Goal: Information Seeking & Learning: Find specific fact

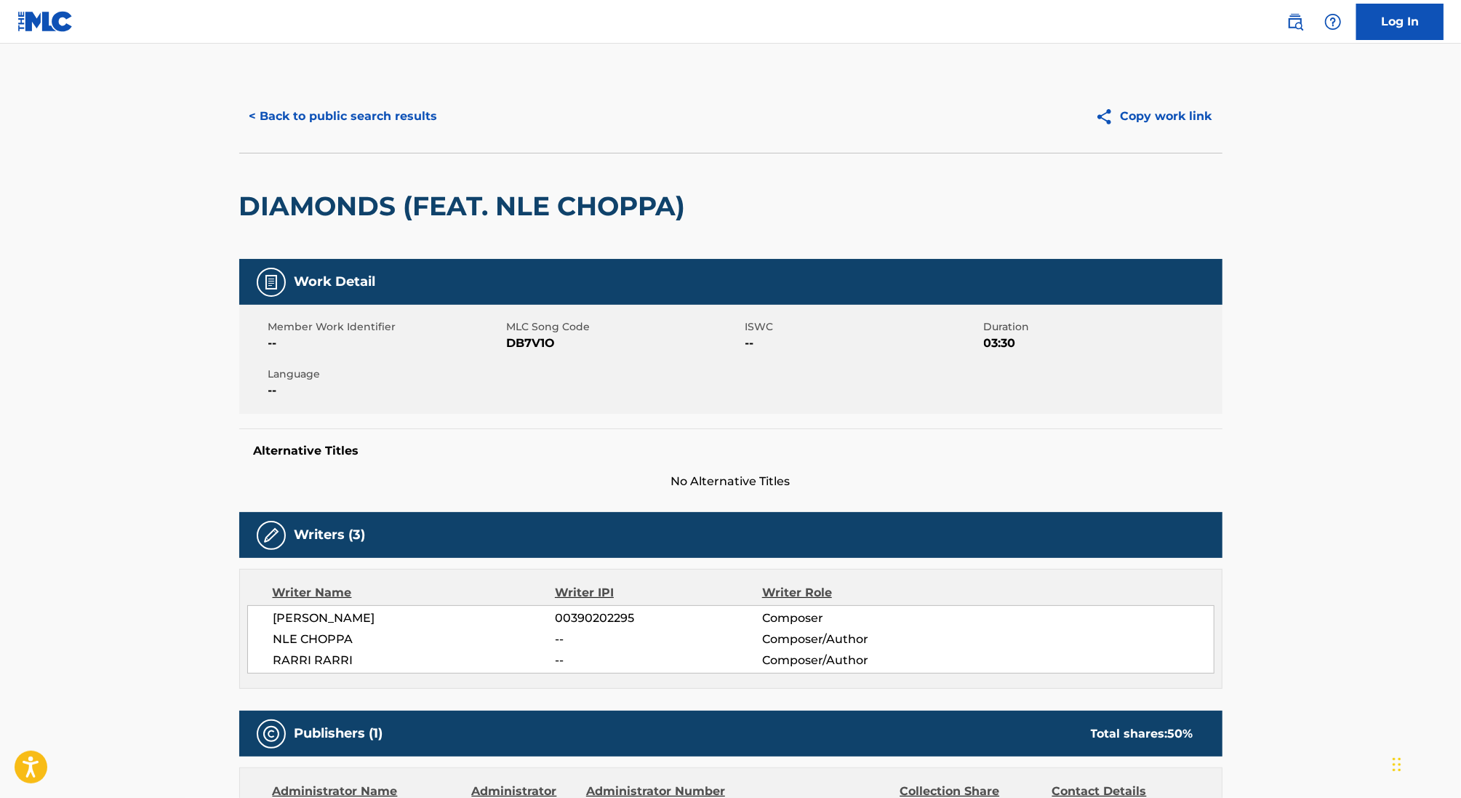
click at [333, 115] on button "< Back to public search results" at bounding box center [343, 116] width 209 height 36
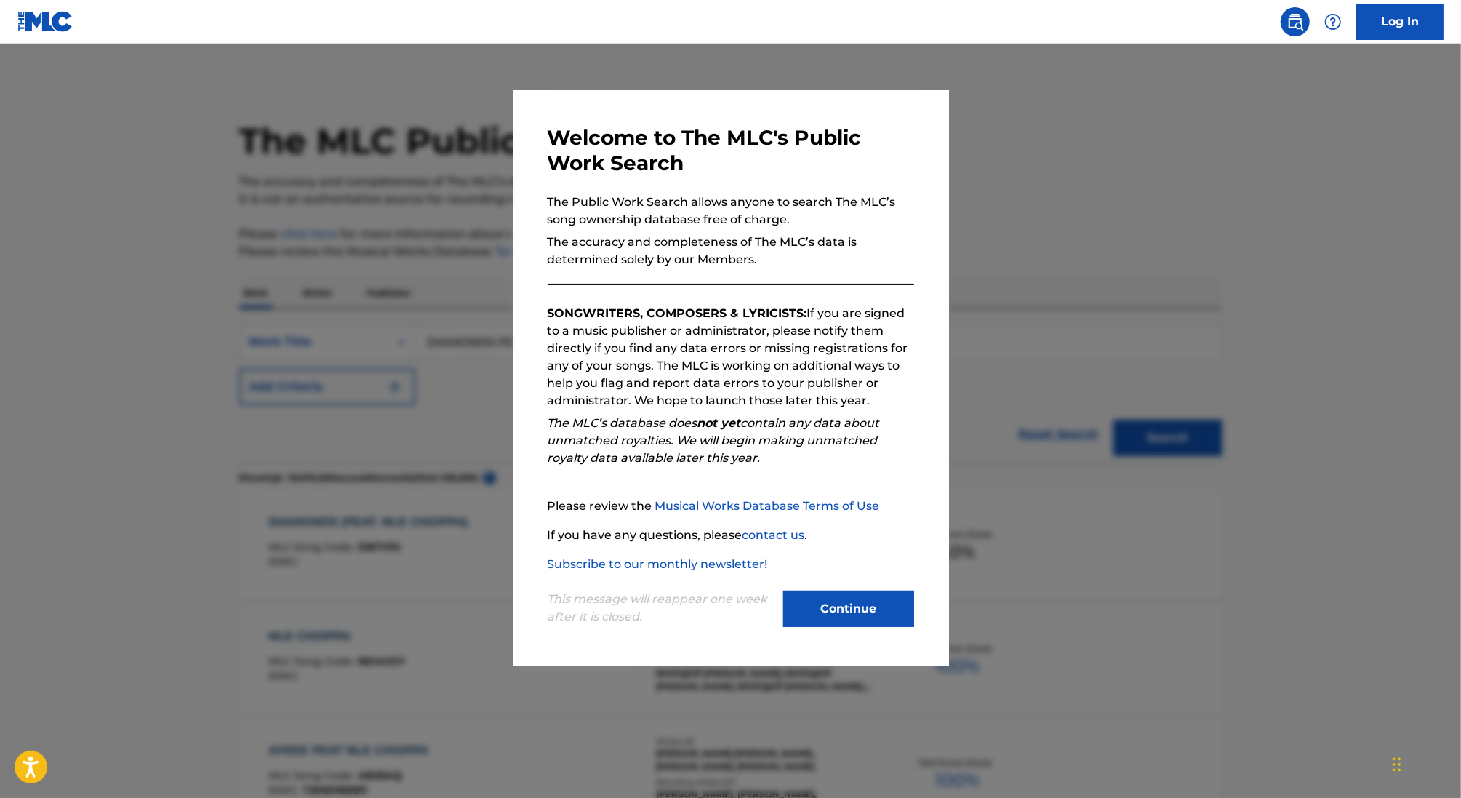
click at [433, 290] on div at bounding box center [730, 443] width 1461 height 798
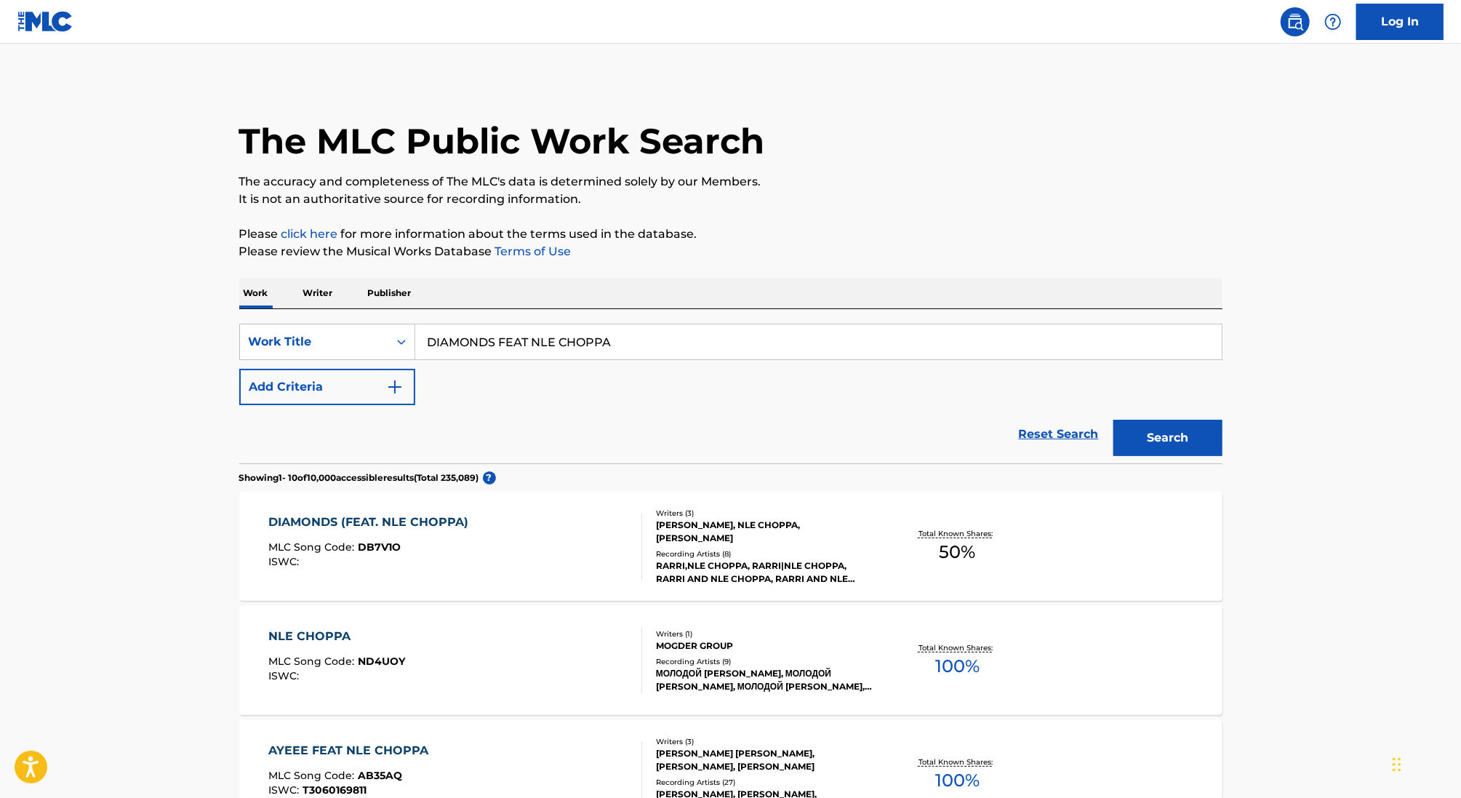
click at [486, 344] on input "DIAMONDS FEAT NLE CHOPPA" at bounding box center [818, 341] width 806 height 35
paste input "ALIEN BASHMENT"
click at [484, 372] on strong "bashment" at bounding box center [491, 374] width 63 height 14
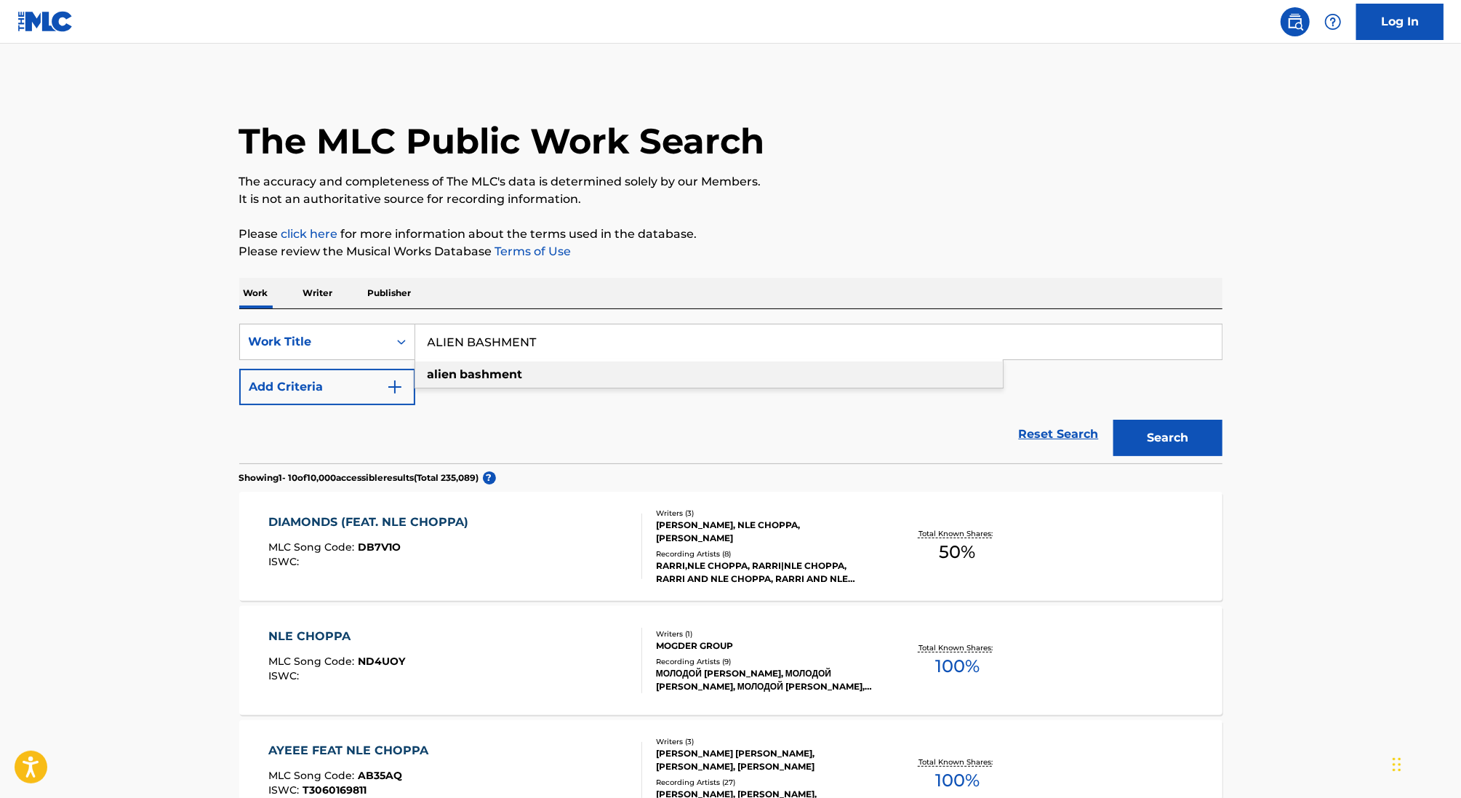
type input "alien bashment"
click at [1158, 441] on button "Search" at bounding box center [1167, 438] width 109 height 36
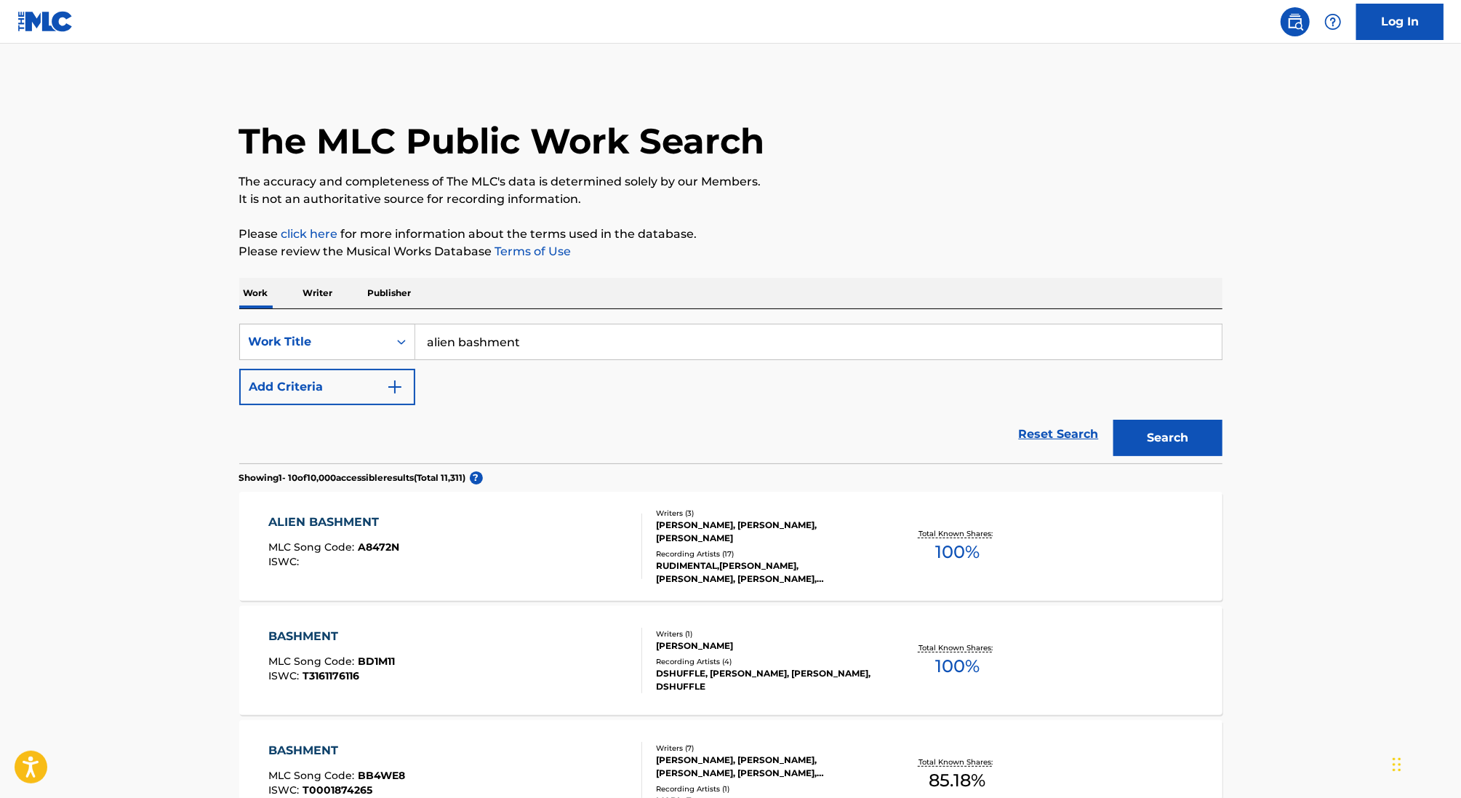
click at [792, 564] on div "RUDIMENTAL,[PERSON_NAME], [PERSON_NAME], [PERSON_NAME], RUDIMENTAL, RUDIMENTAL" at bounding box center [766, 572] width 220 height 26
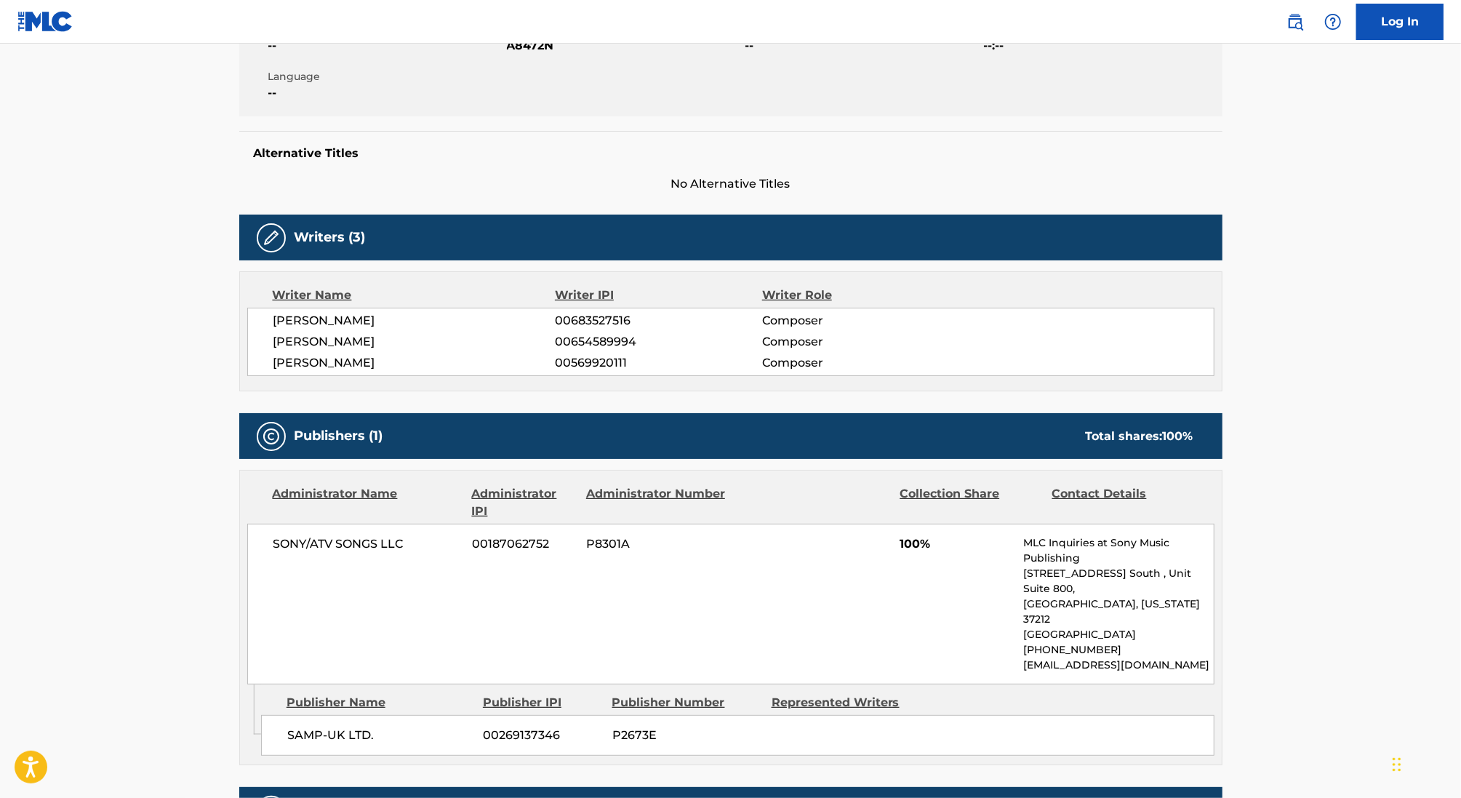
scroll to position [222, 0]
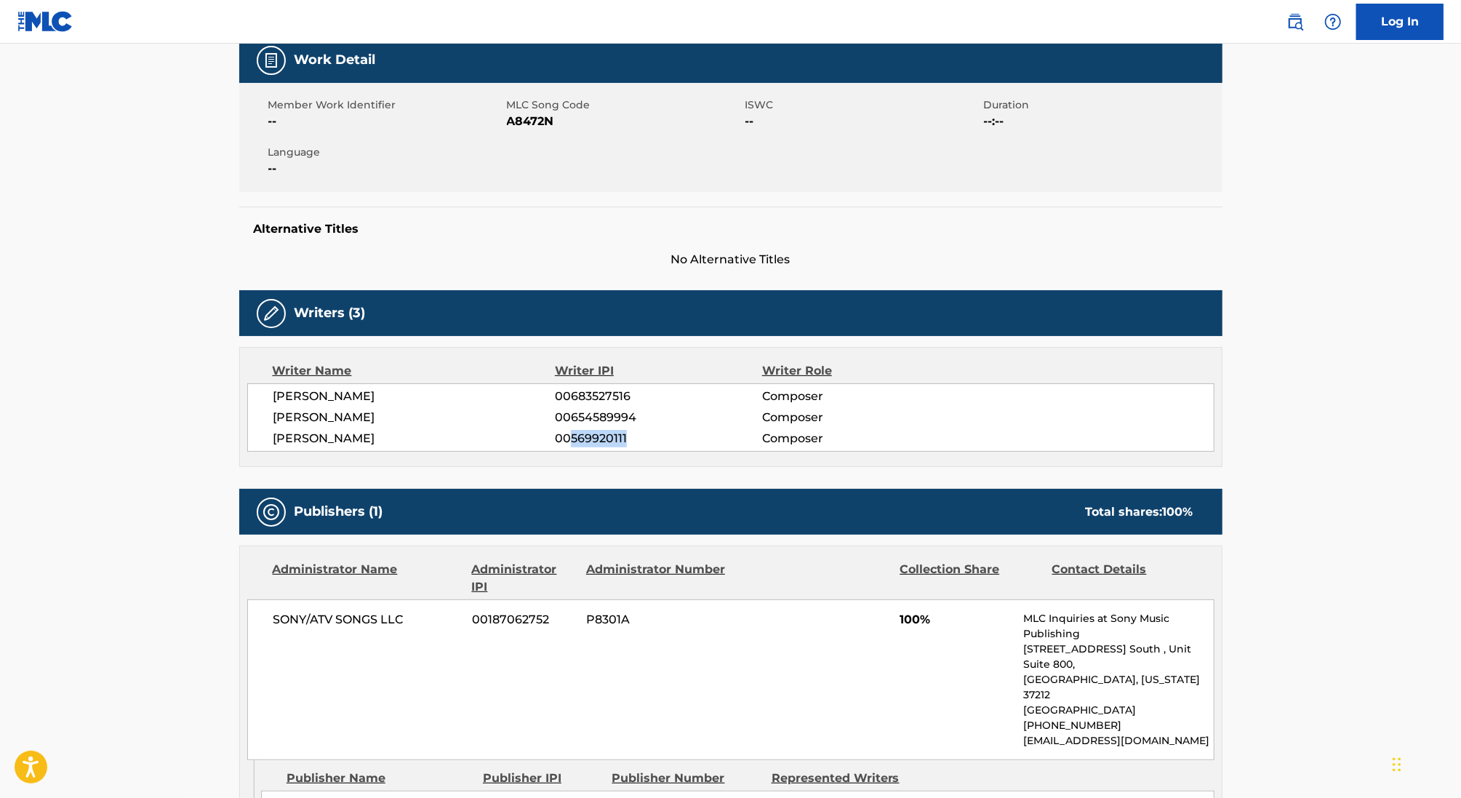
drag, startPoint x: 572, startPoint y: 438, endPoint x: 762, endPoint y: 438, distance: 189.8
click at [758, 438] on span "00569920111" at bounding box center [658, 438] width 207 height 17
copy span "569920111"
drag, startPoint x: 408, startPoint y: 443, endPoint x: 270, endPoint y: 438, distance: 138.3
click at [270, 438] on div "[PERSON_NAME] 00683527516 Composer [PERSON_NAME] 00654589994 Composer [PERSON_N…" at bounding box center [730, 417] width 967 height 68
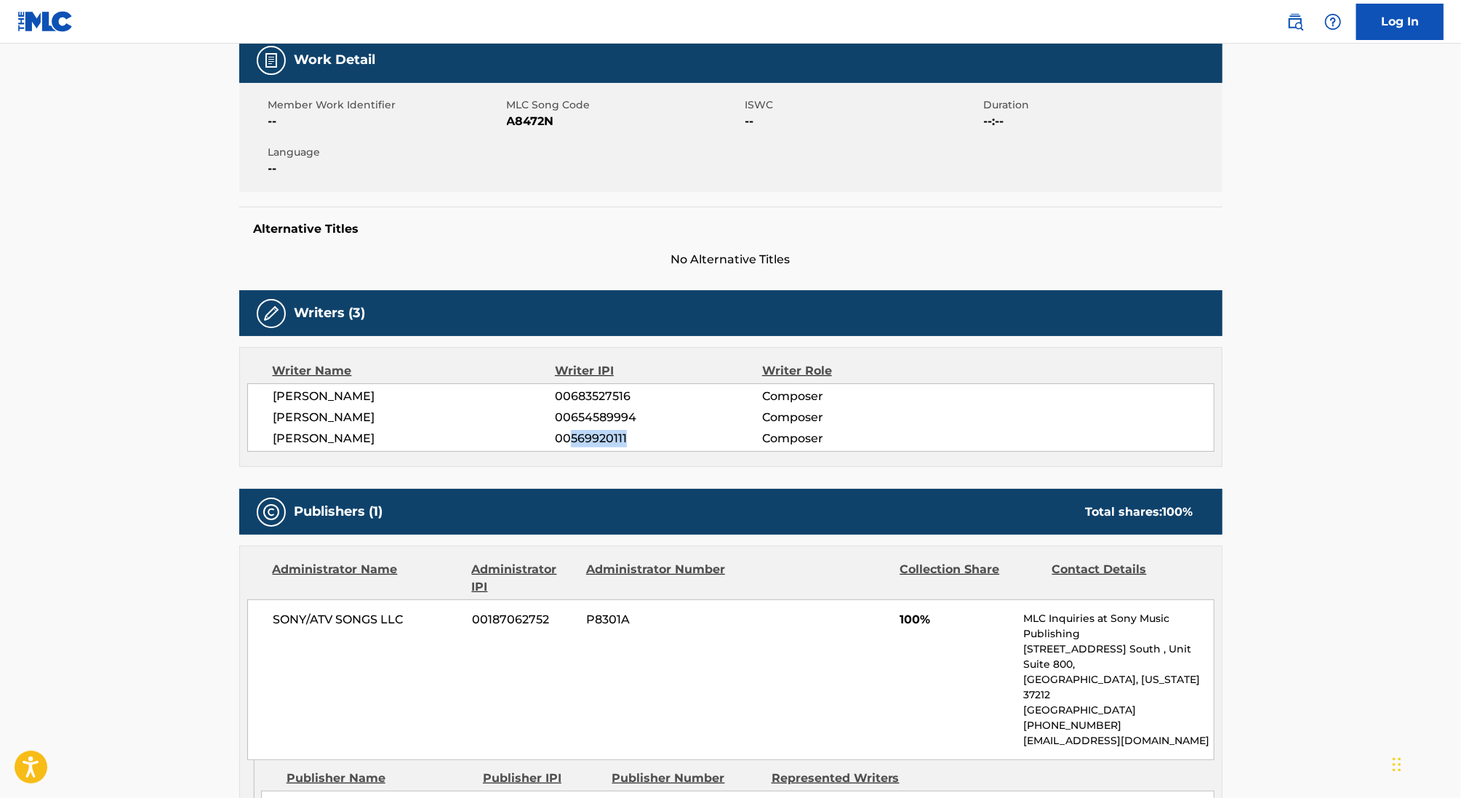
copy span "[PERSON_NAME]"
drag, startPoint x: 358, startPoint y: 408, endPoint x: 271, endPoint y: 408, distance: 88.0
click at [271, 408] on div "[PERSON_NAME] 00683527516 Composer [PERSON_NAME] 00654589994 Composer [PERSON_N…" at bounding box center [730, 417] width 967 height 68
copy span "[PERSON_NAME]"
drag, startPoint x: 375, startPoint y: 393, endPoint x: 238, endPoint y: 393, distance: 137.4
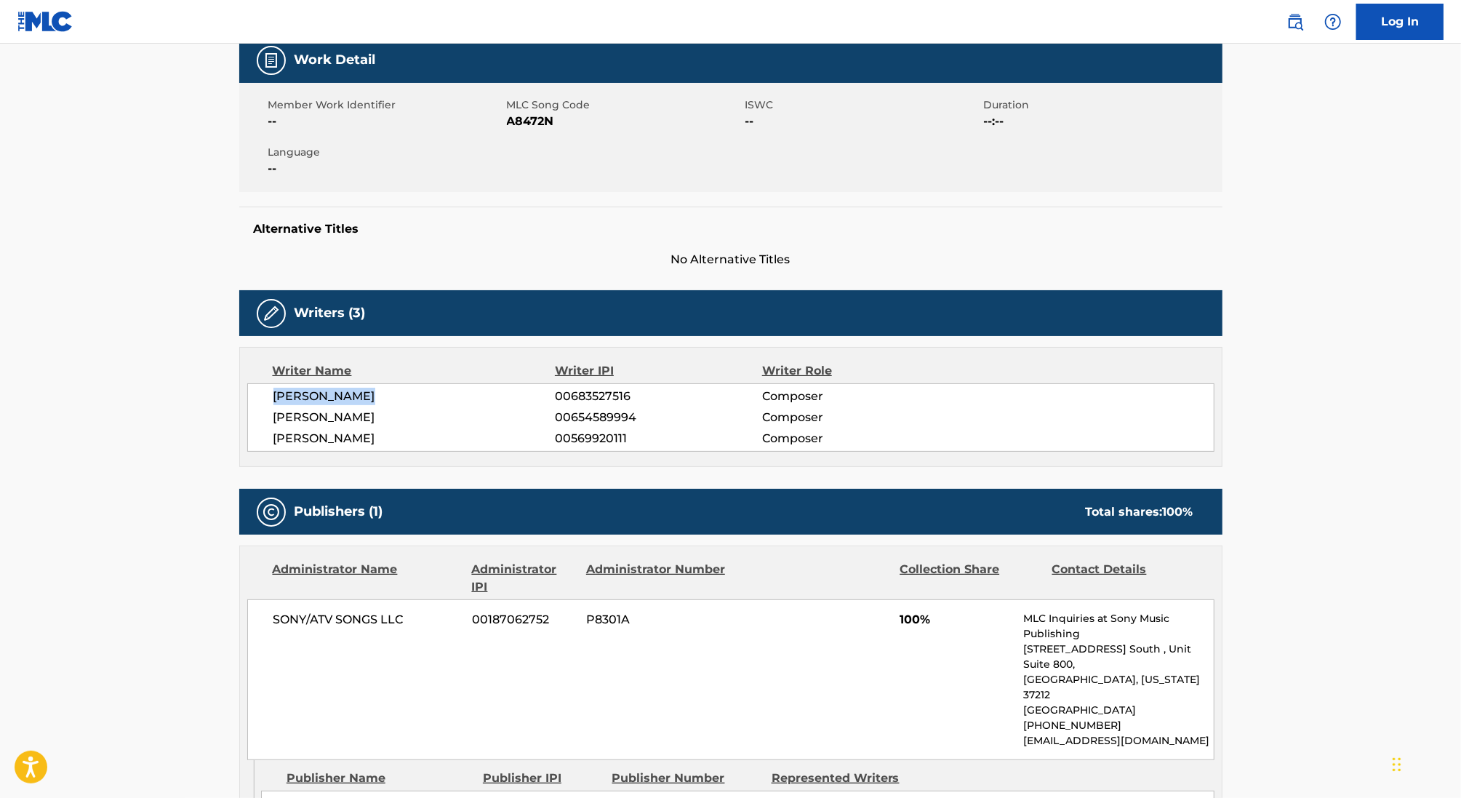
click at [238, 393] on div "< Back to public search results Copy work link ALIEN BASHMENT Work Detail Membe…" at bounding box center [731, 628] width 1018 height 1540
copy span "[PERSON_NAME]"
